Goal: Task Accomplishment & Management: Use online tool/utility

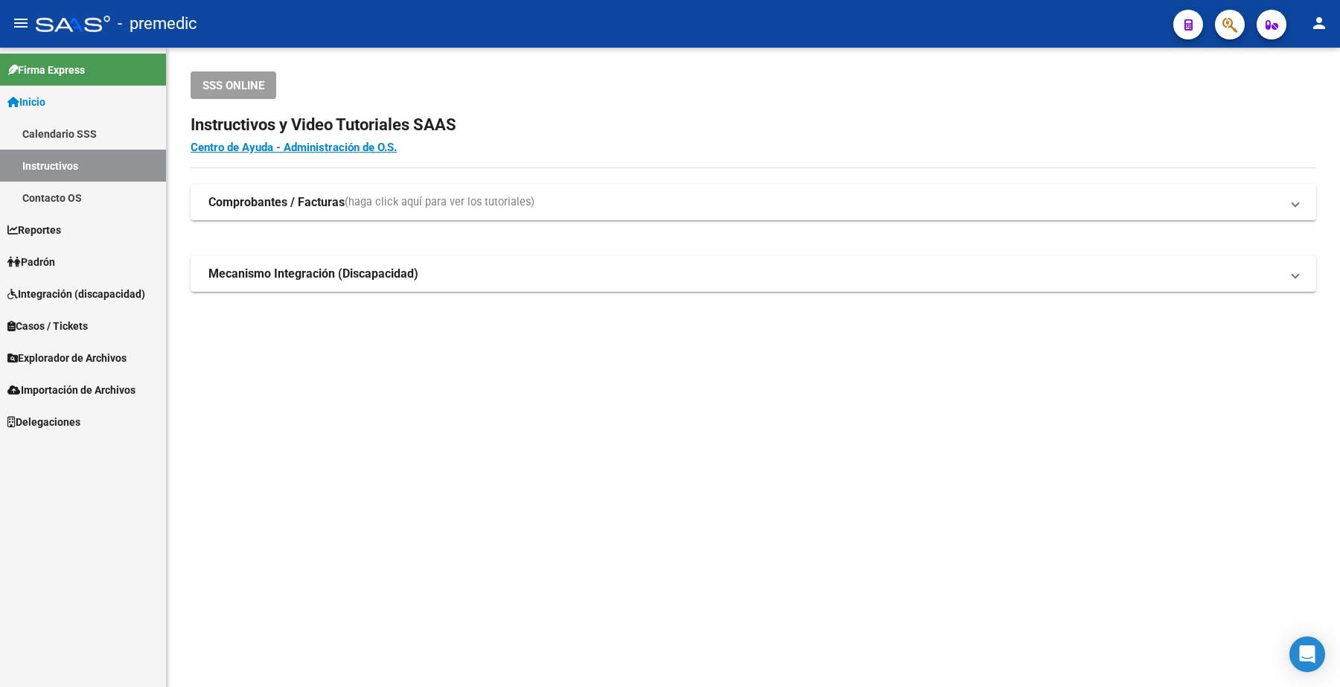
click at [53, 263] on span "Padrón" at bounding box center [31, 262] width 48 height 16
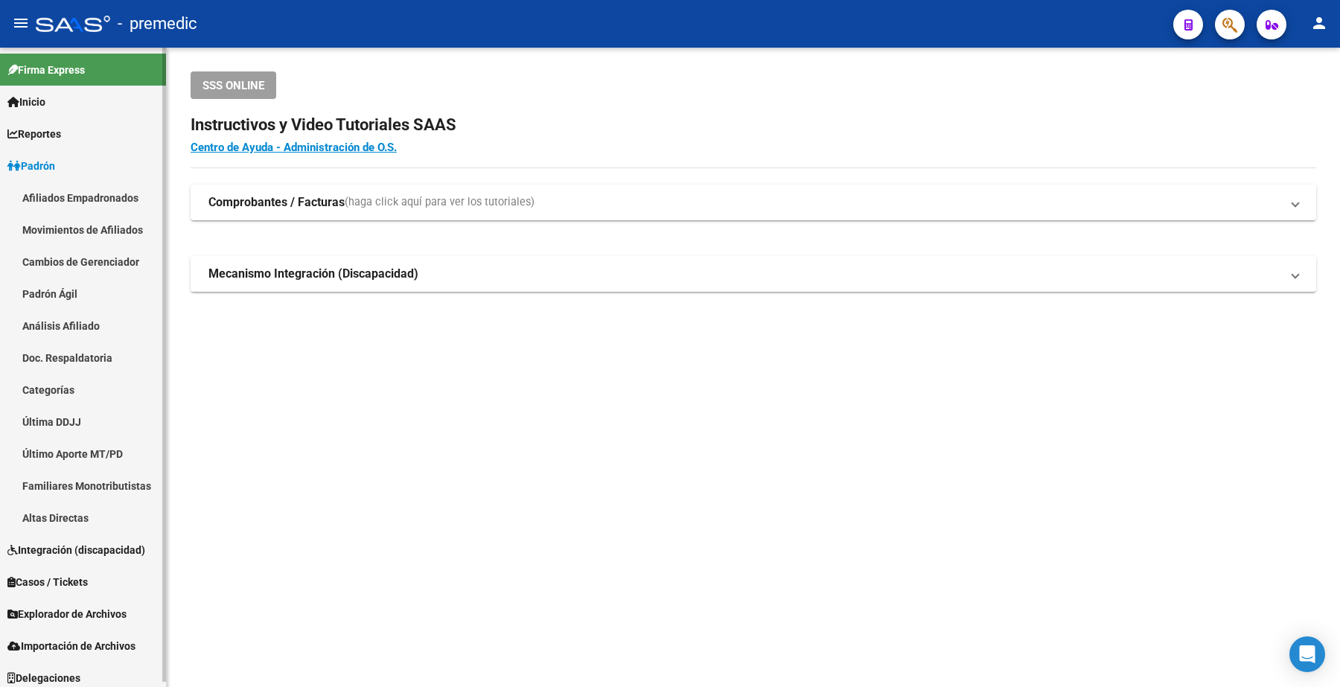
click at [62, 335] on link "Análisis Afiliado" at bounding box center [83, 326] width 166 height 32
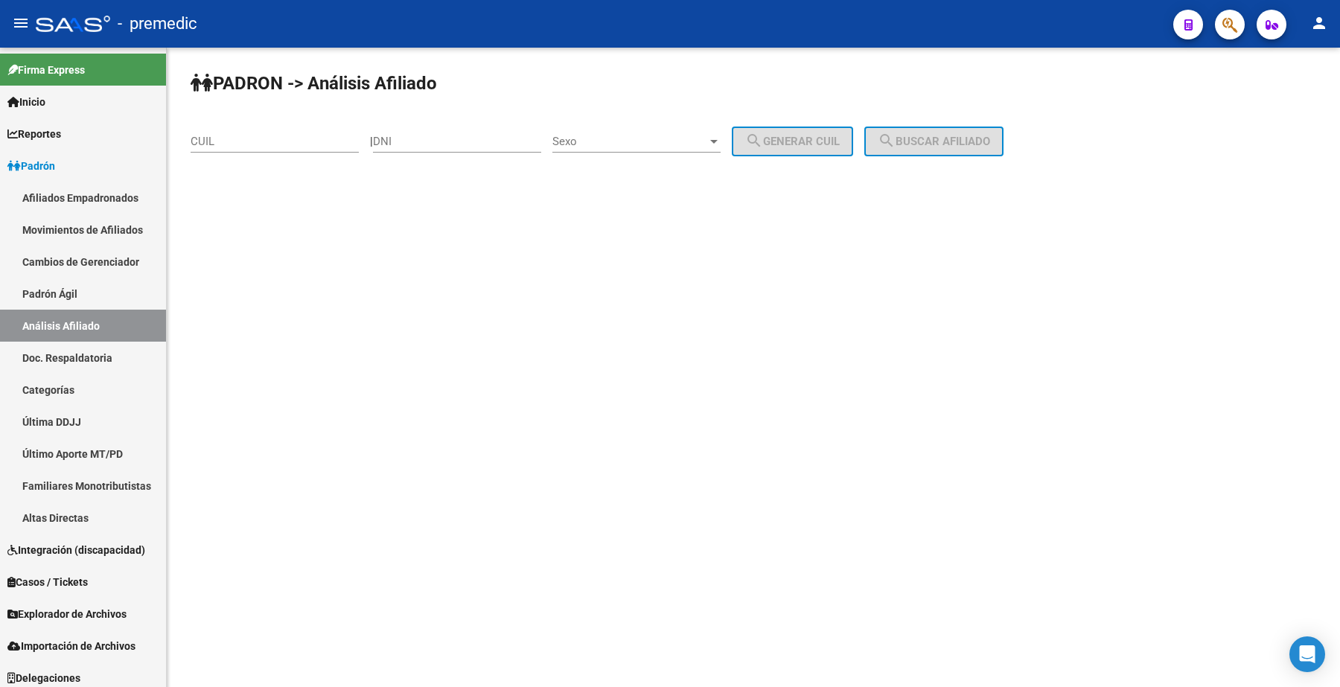
drag, startPoint x: 255, startPoint y: 142, endPoint x: 325, endPoint y: 141, distance: 69.2
click at [255, 142] on input "CUIL" at bounding box center [275, 141] width 168 height 13
paste input "20-34098145-7"
click at [914, 143] on span "search Buscar afiliado" at bounding box center [934, 141] width 112 height 13
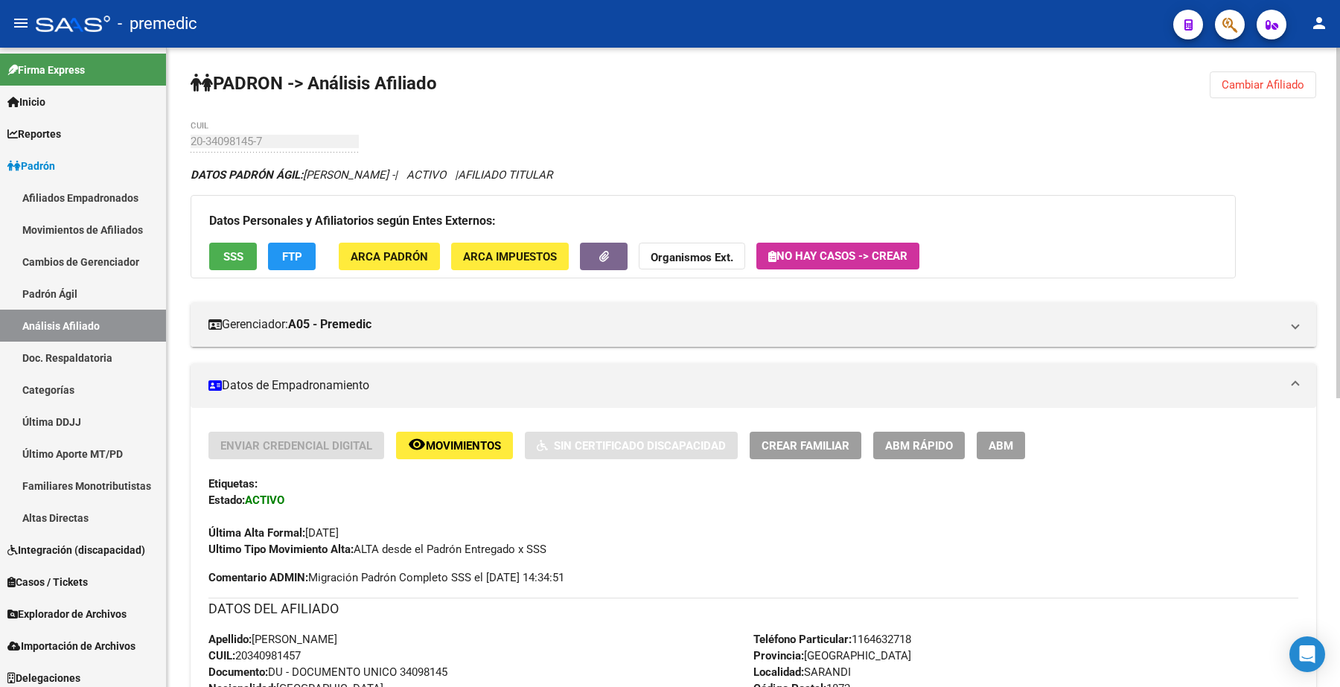
click at [1266, 95] on button "Cambiar Afiliado" at bounding box center [1263, 84] width 106 height 27
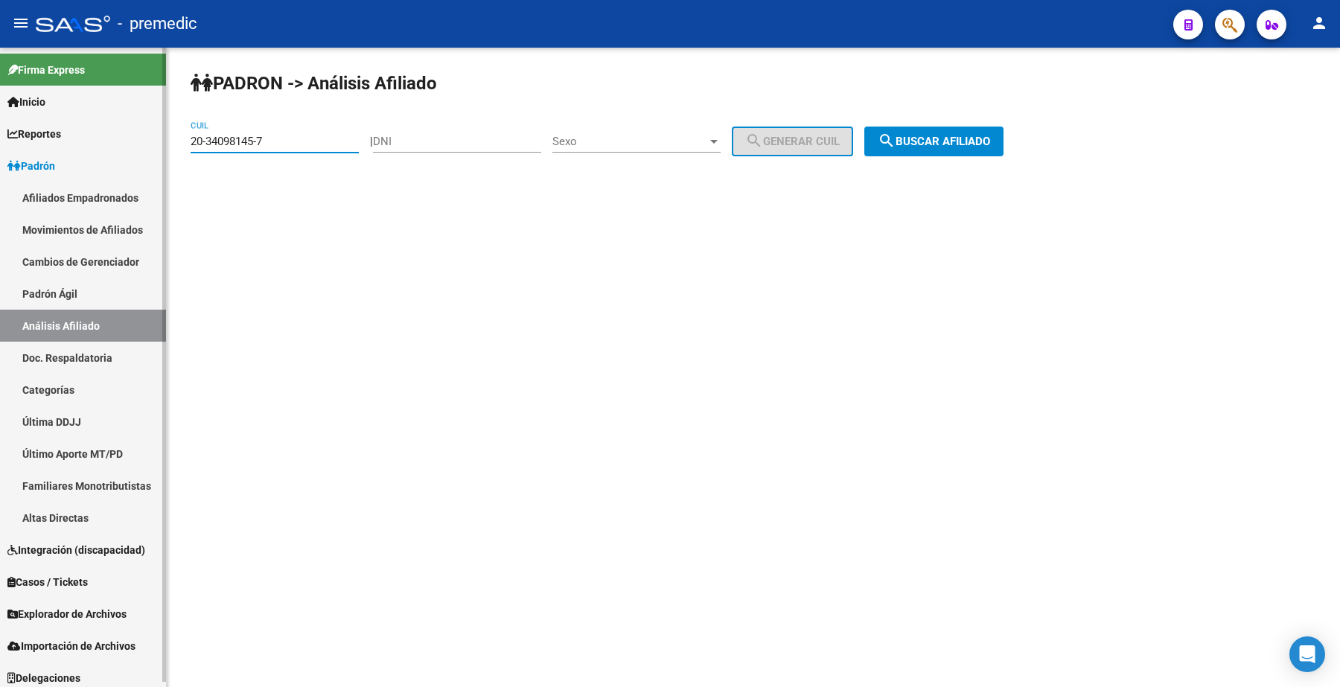
drag, startPoint x: 280, startPoint y: 147, endPoint x: 88, endPoint y: 147, distance: 192.1
click at [86, 147] on mat-sidenav-container "Firma Express Inicio Calendario SSS Instructivos Contacto OS Reportes Padrón Tr…" at bounding box center [670, 367] width 1340 height 639
paste input "7-25386028-1"
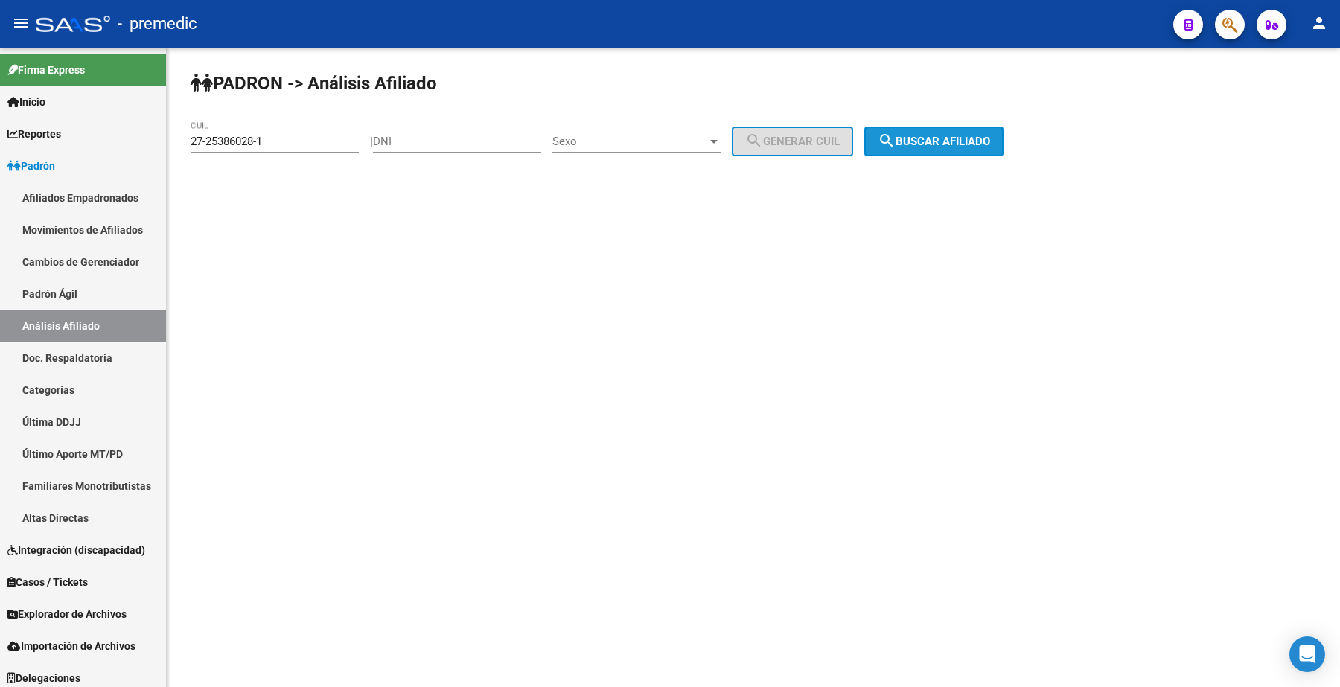
drag, startPoint x: 940, startPoint y: 141, endPoint x: 938, endPoint y: 150, distance: 8.5
click at [938, 149] on button "search Buscar afiliado" at bounding box center [933, 142] width 139 height 30
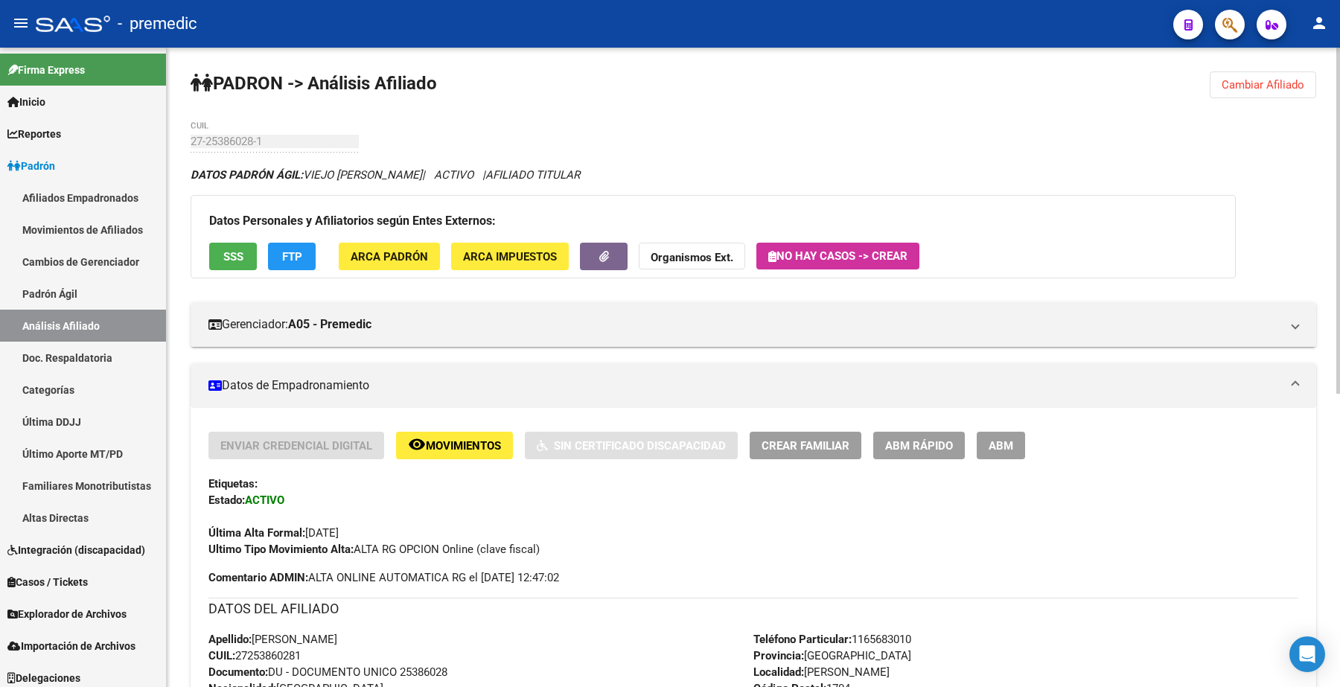
click at [1245, 97] on button "Cambiar Afiliado" at bounding box center [1263, 84] width 106 height 27
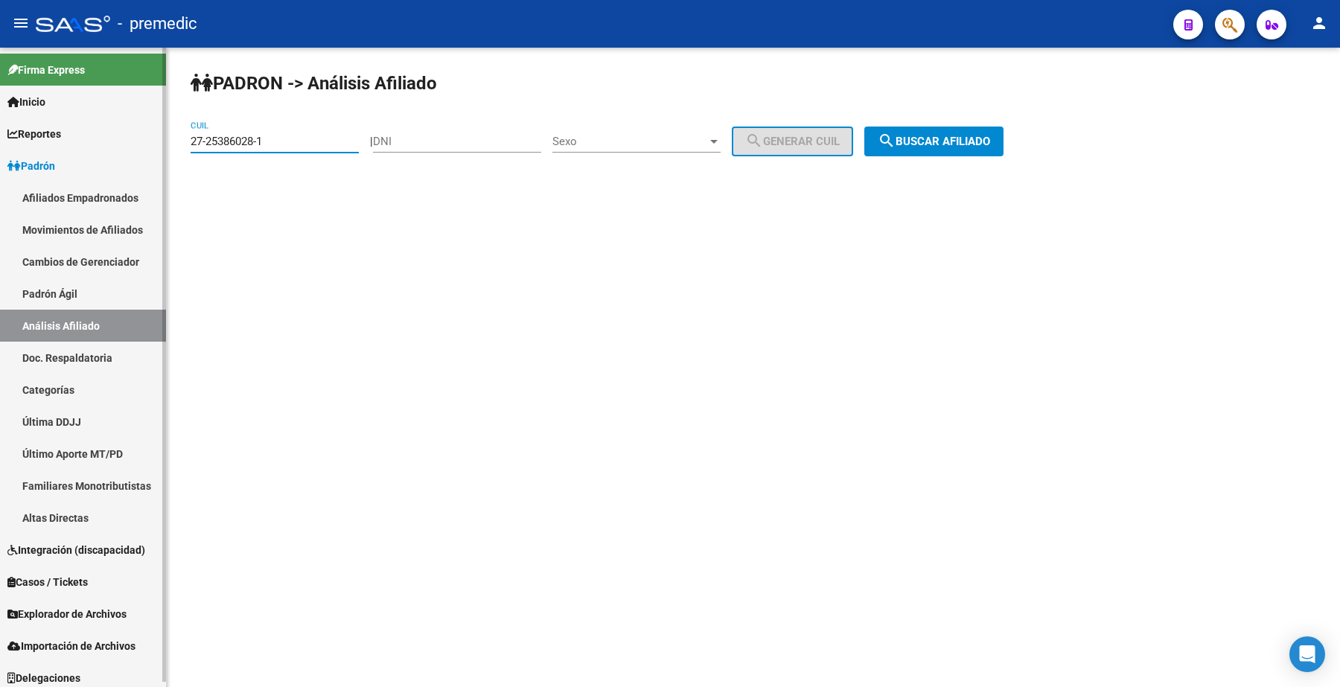
drag, startPoint x: 277, startPoint y: 144, endPoint x: 106, endPoint y: 146, distance: 171.2
click at [106, 146] on mat-sidenav-container "Firma Express Inicio Calendario SSS Instructivos Contacto OS Reportes Padrón Tr…" at bounding box center [670, 367] width 1340 height 639
paste input "0-55023626-6"
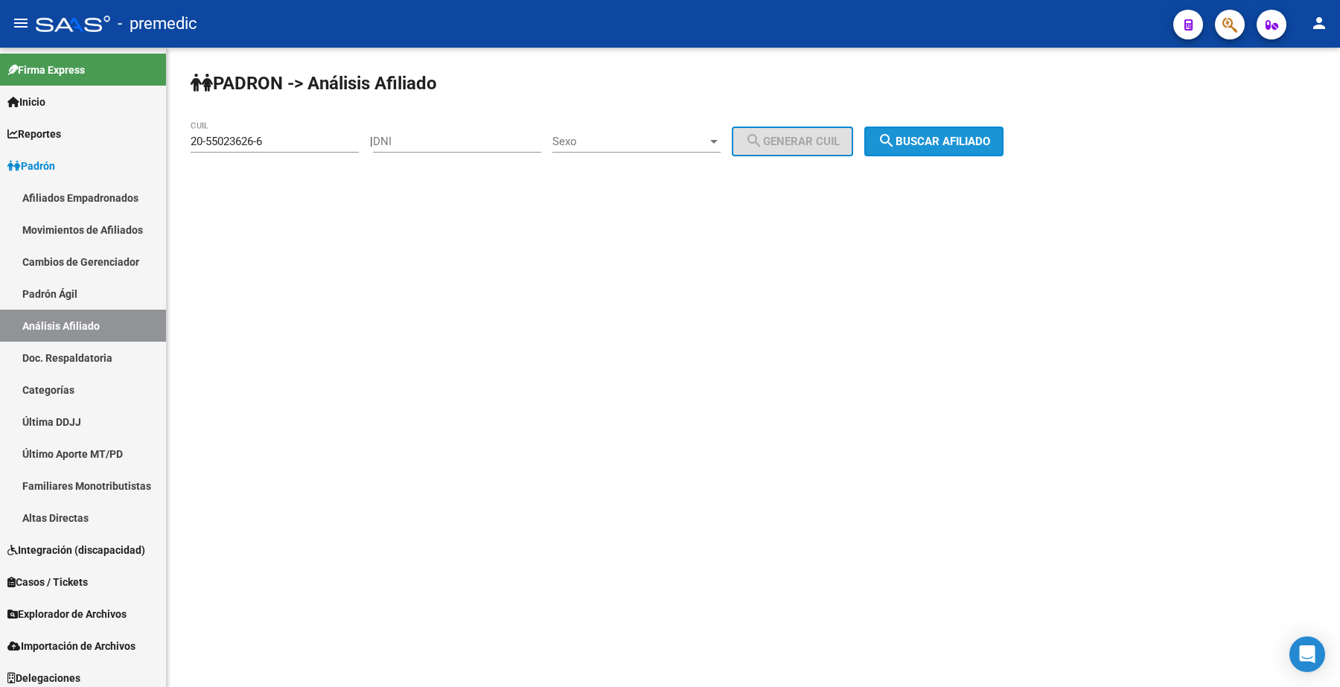
click at [919, 142] on span "search Buscar afiliado" at bounding box center [934, 141] width 112 height 13
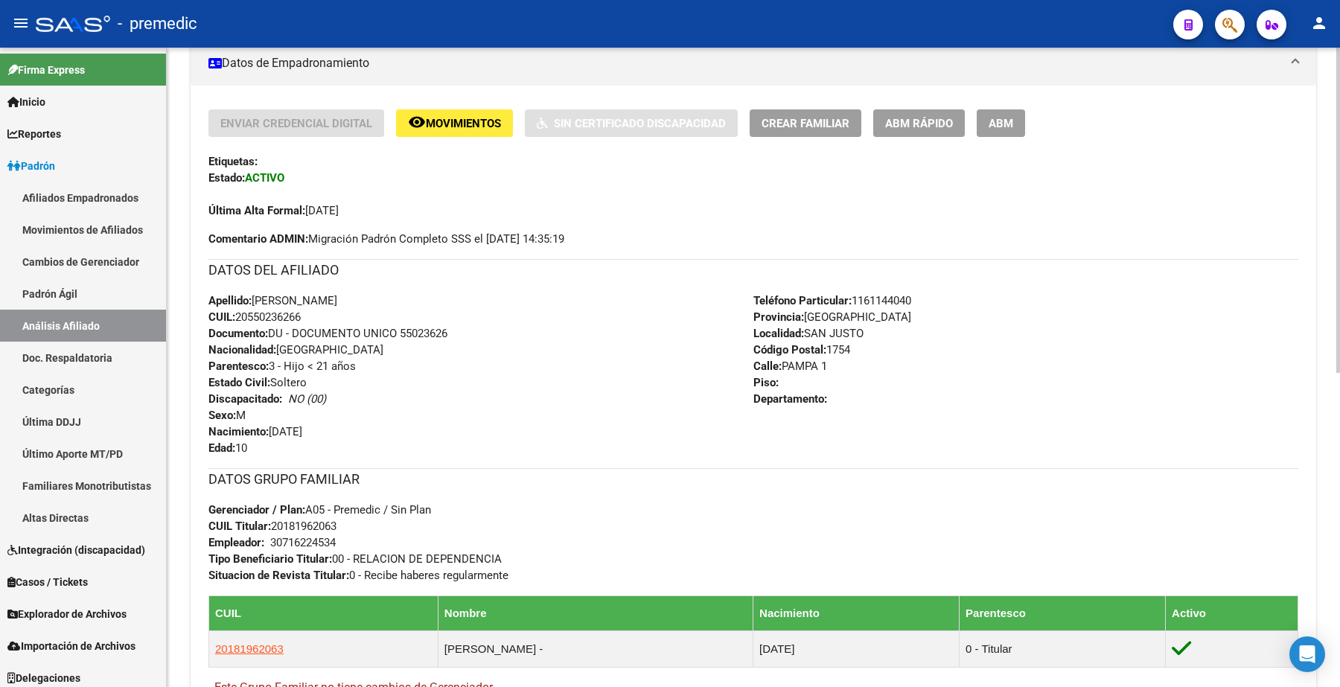
scroll to position [279, 0]
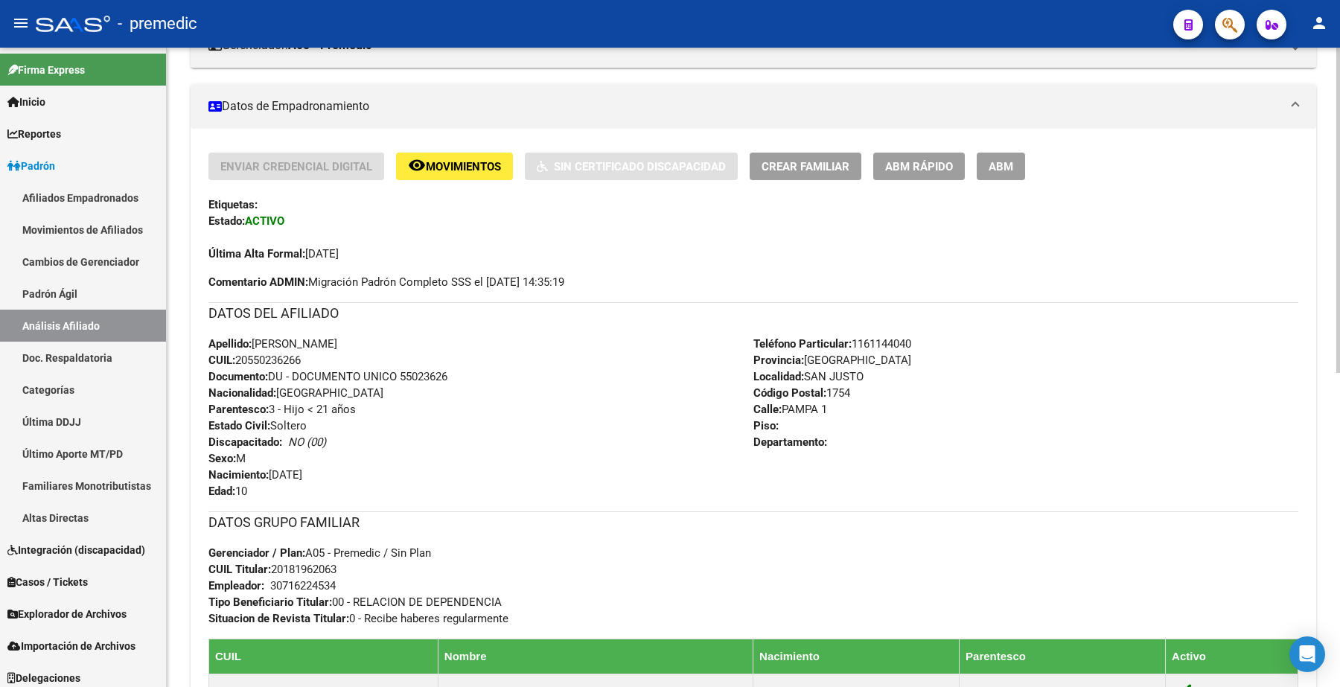
drag, startPoint x: 264, startPoint y: 480, endPoint x: 406, endPoint y: 480, distance: 142.2
click at [406, 480] on div "Apellido: [PERSON_NAME] CUIL: 20550236266 Documento: DU - DOCUMENTO UNICO 55023…" at bounding box center [480, 418] width 545 height 164
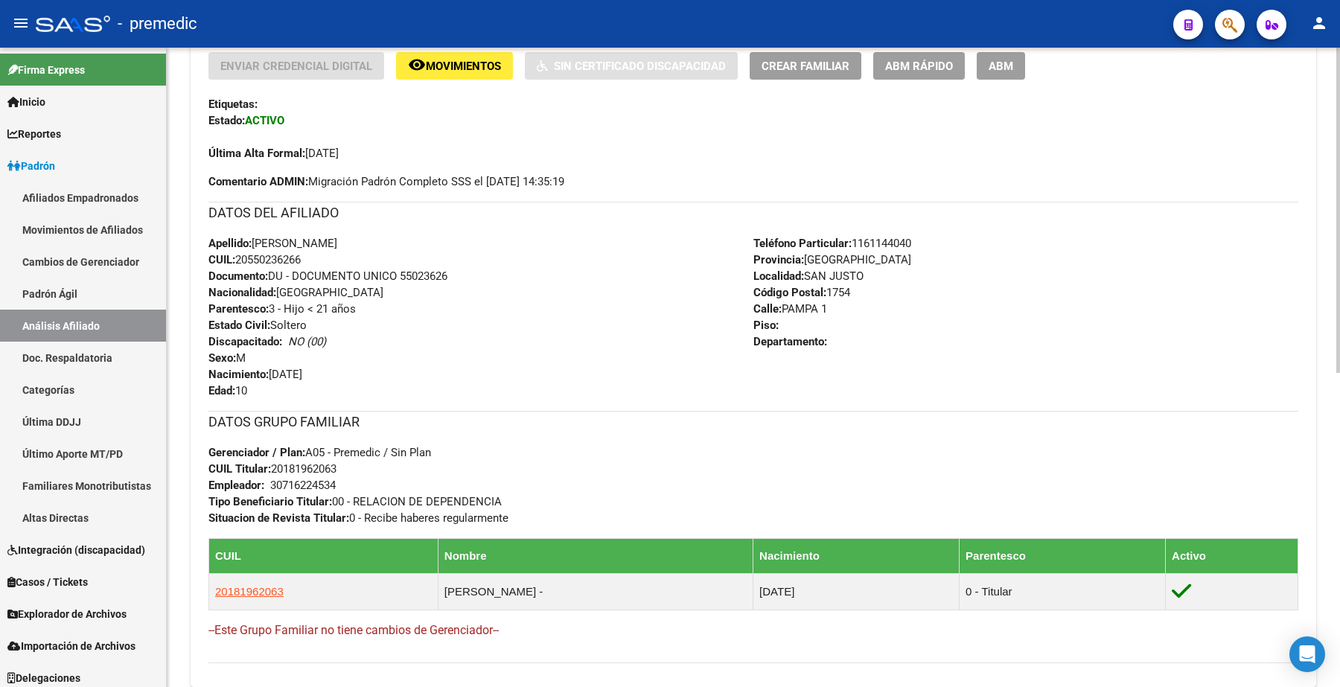
scroll to position [465, 0]
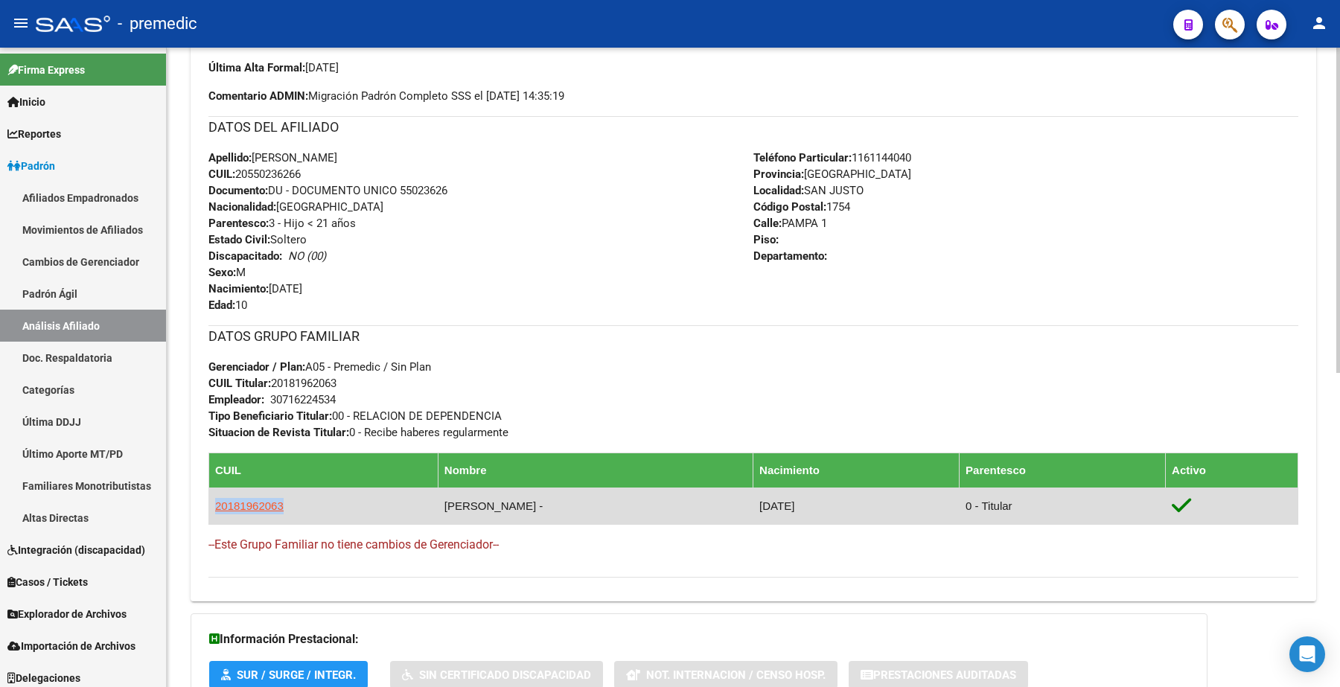
drag, startPoint x: 296, startPoint y: 504, endPoint x: 214, endPoint y: 504, distance: 82.6
click at [214, 504] on td "20181962063" at bounding box center [323, 506] width 229 height 36
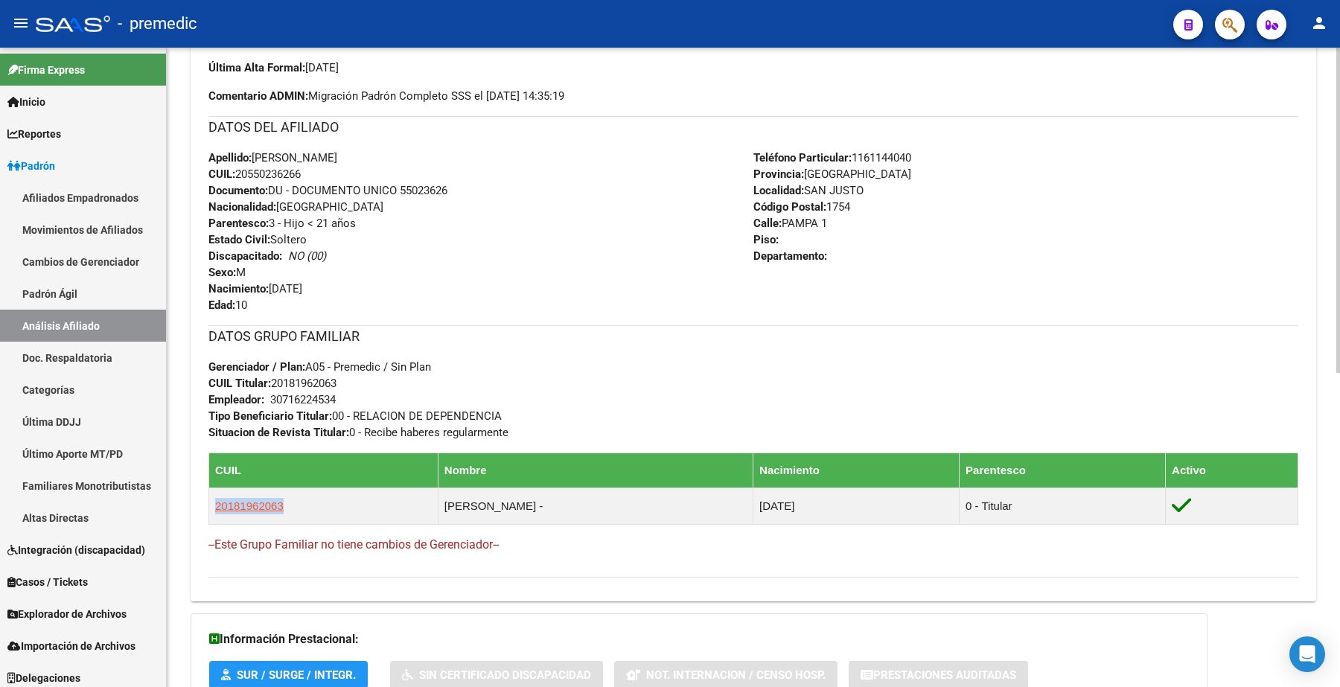
copy span "20181962063"
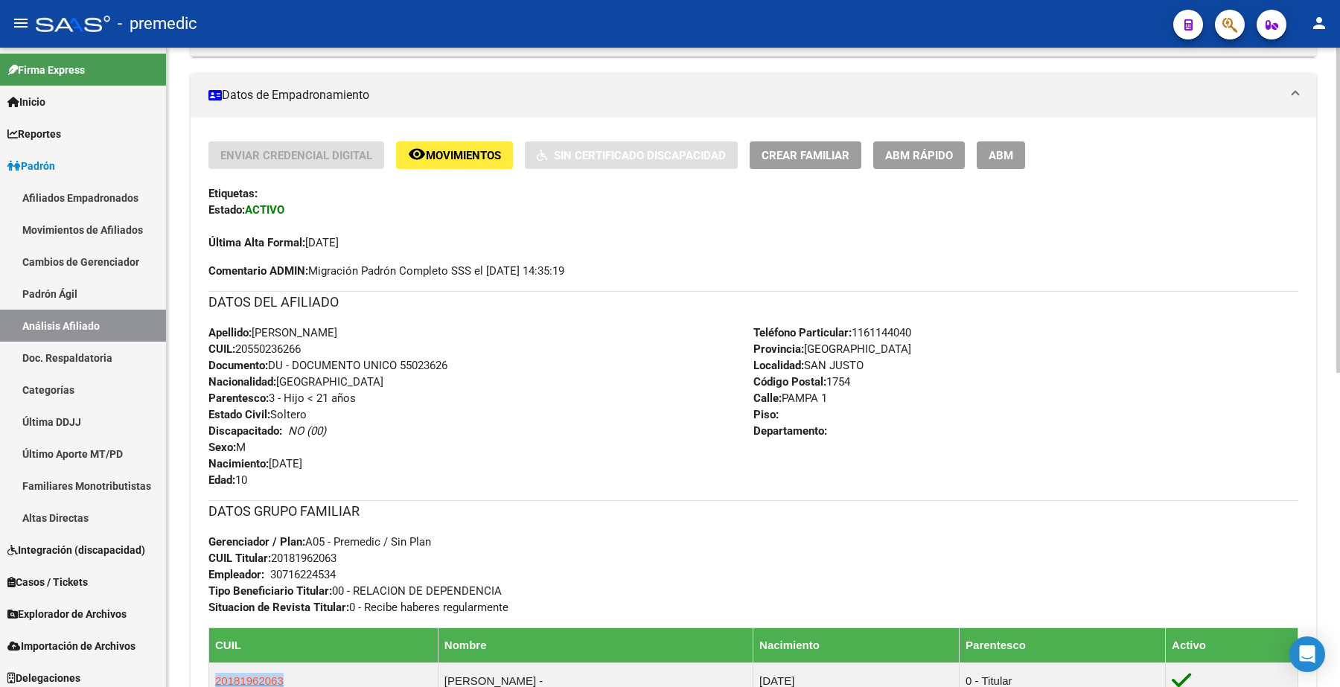
scroll to position [0, 0]
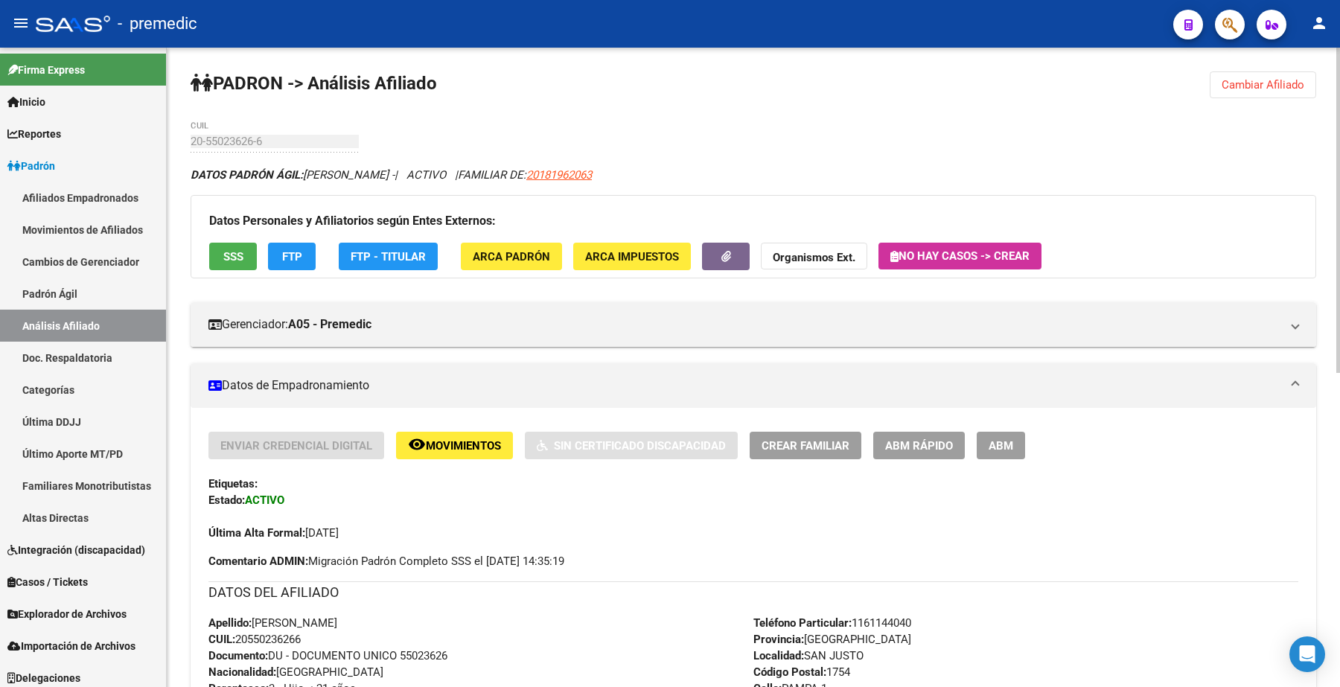
click at [1289, 83] on span "Cambiar Afiliado" at bounding box center [1263, 84] width 83 height 13
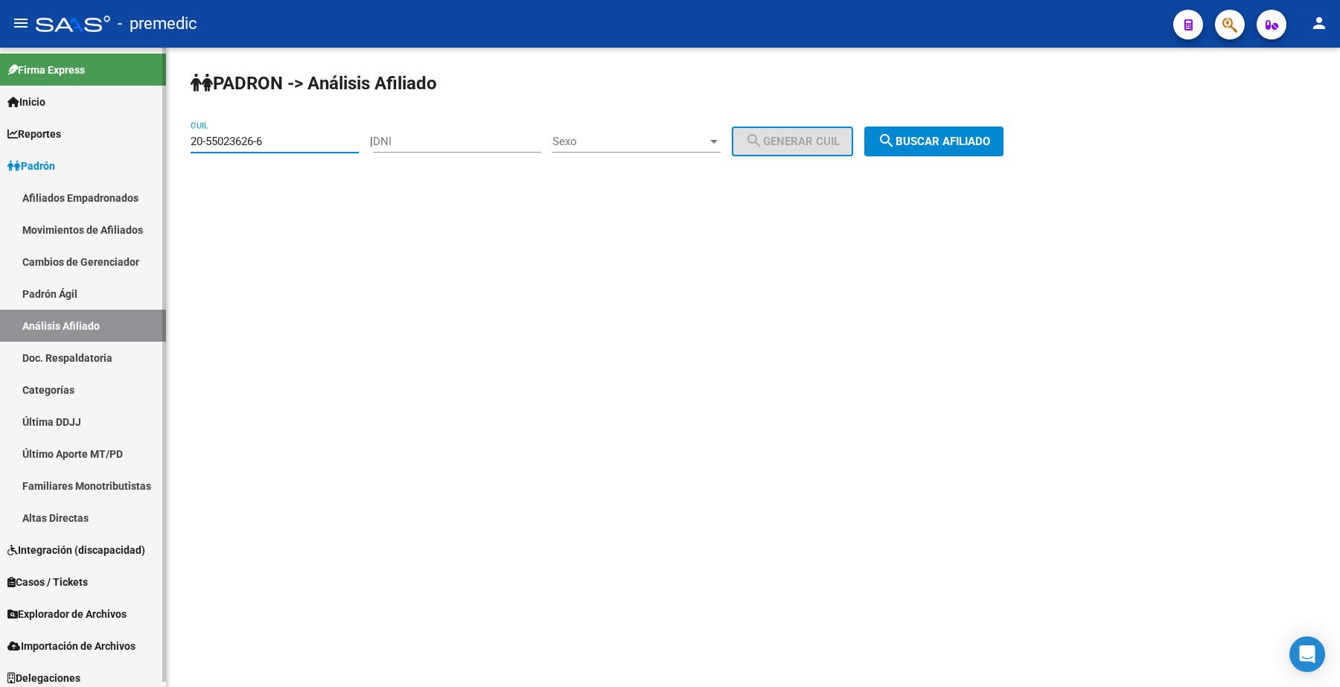
drag, startPoint x: 320, startPoint y: 145, endPoint x: 53, endPoint y: 125, distance: 268.0
click at [53, 125] on mat-sidenav-container "Firma Express Inicio Calendario SSS Instructivos Contacto OS Reportes Padrón Tr…" at bounding box center [670, 367] width 1340 height 639
paste input "18196206-3"
type input "20-18196206-3"
click at [936, 139] on span "search Buscar afiliado" at bounding box center [934, 141] width 112 height 13
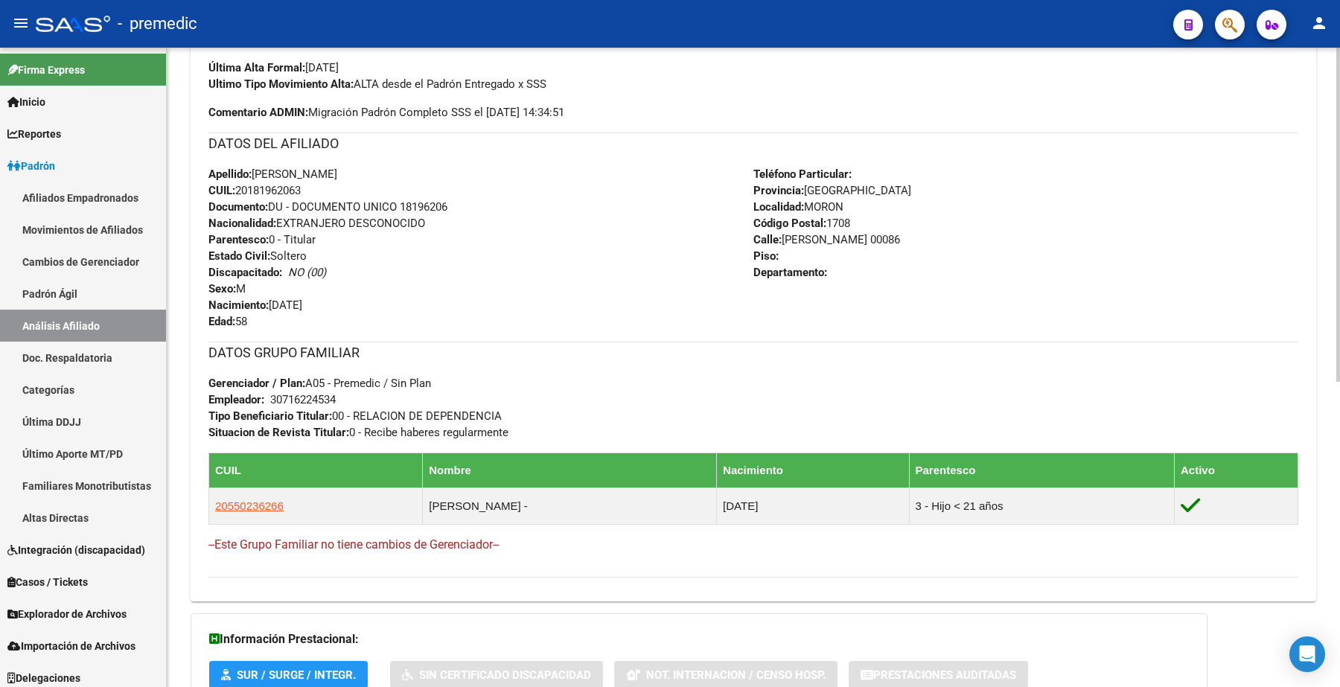
scroll to position [372, 0]
